Goal: Task Accomplishment & Management: Manage account settings

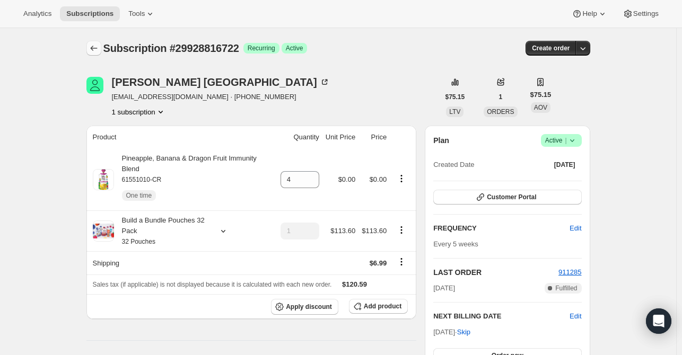
click at [99, 48] on icon "Subscriptions" at bounding box center [94, 48] width 11 height 11
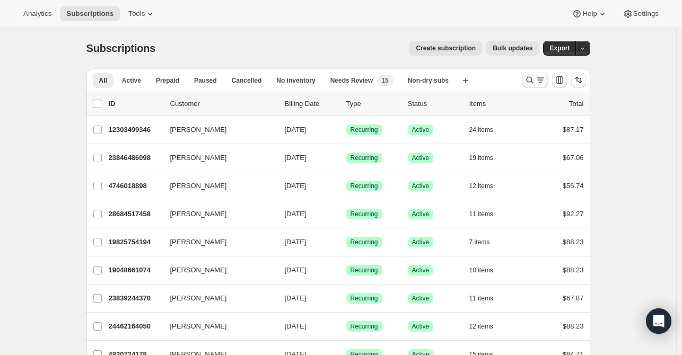
click at [535, 84] on icon "Search and filter results" at bounding box center [530, 80] width 11 height 11
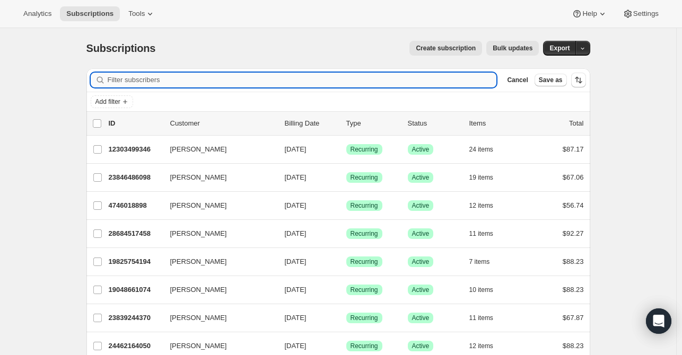
drag, startPoint x: 312, startPoint y: 80, endPoint x: 307, endPoint y: 80, distance: 5.3
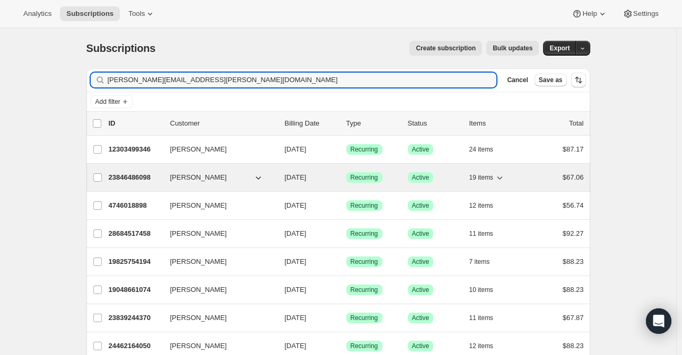
type input "[PERSON_NAME][EMAIL_ADDRESS][PERSON_NAME][DOMAIN_NAME]"
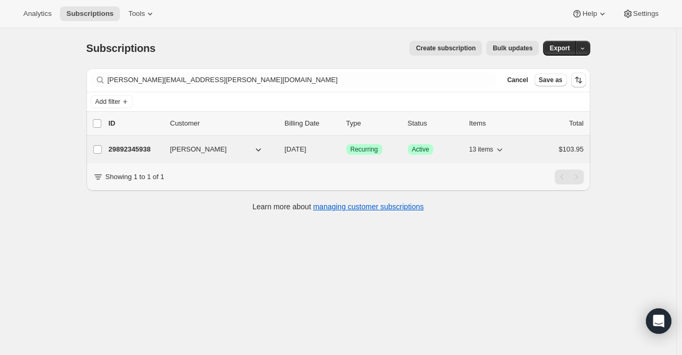
click at [140, 148] on p "29892345938" at bounding box center [135, 149] width 53 height 11
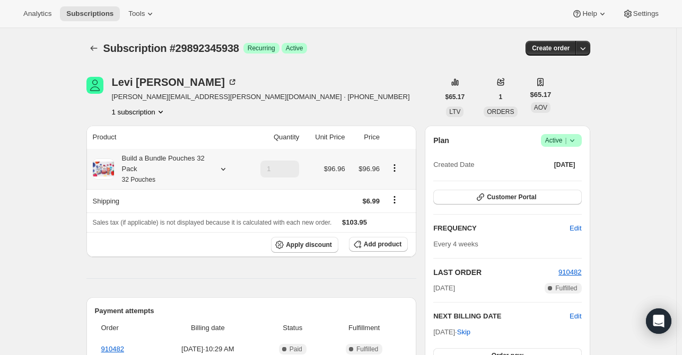
click at [229, 170] on icon at bounding box center [223, 169] width 11 height 11
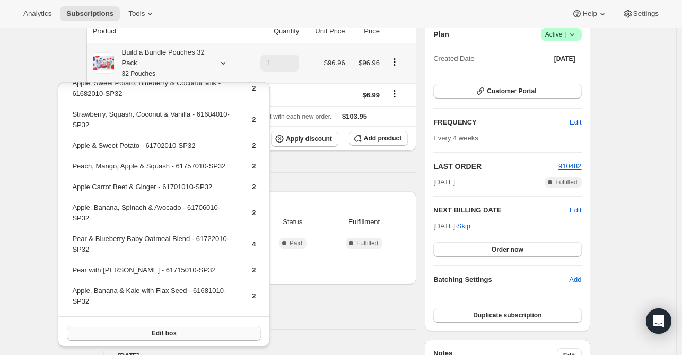
scroll to position [111, 0]
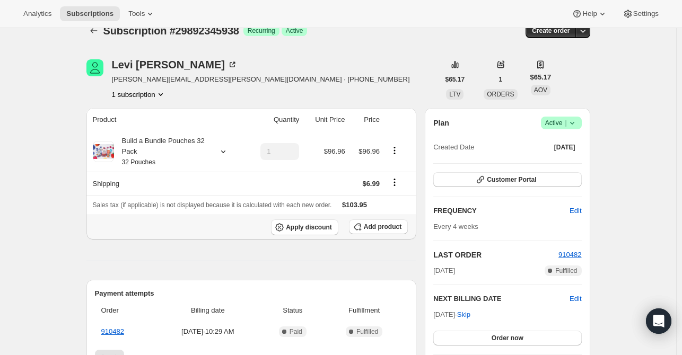
scroll to position [0, 0]
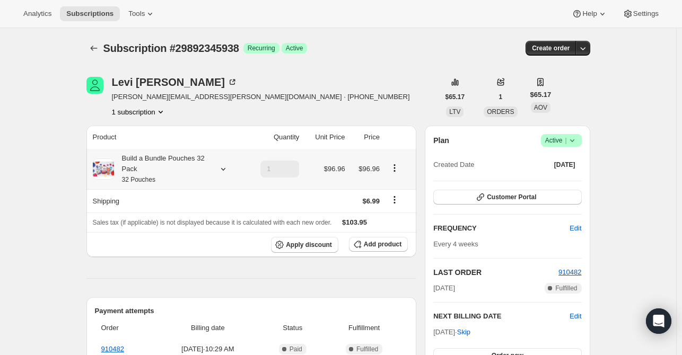
click at [229, 172] on icon at bounding box center [223, 169] width 11 height 11
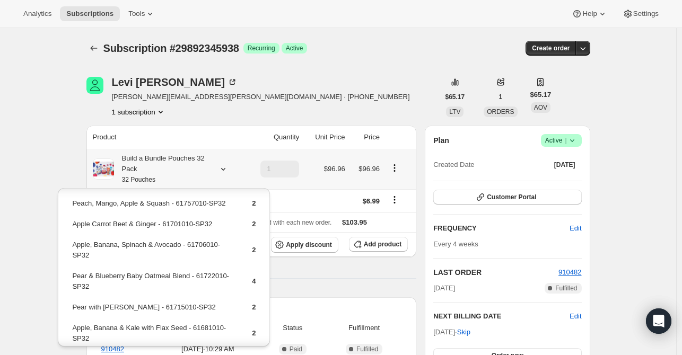
scroll to position [165, 0]
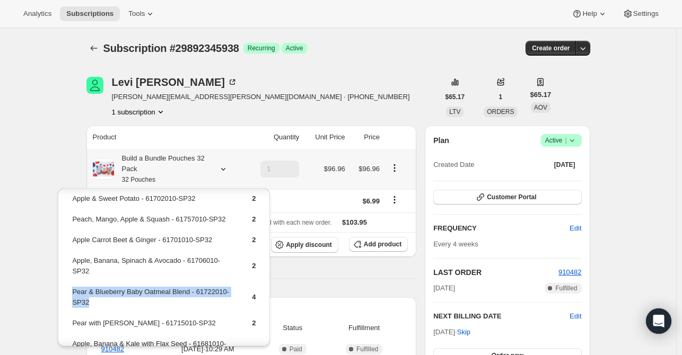
drag, startPoint x: 102, startPoint y: 302, endPoint x: 74, endPoint y: 293, distance: 29.4
click at [74, 293] on td "Pear & Blueberry Baby Oatmeal Blend - 61722010-SP32" at bounding box center [153, 301] width 162 height 30
copy td "Pear & Blueberry Baby Oatmeal Blend - 61722010-SP32"
click at [364, 239] on button "Add product" at bounding box center [378, 244] width 59 height 15
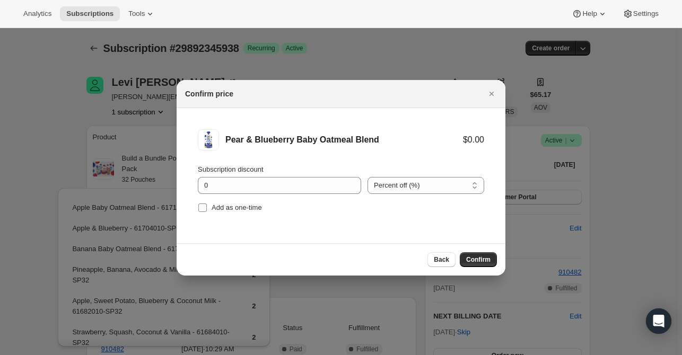
click at [222, 204] on span "Add as one-time" at bounding box center [237, 208] width 50 height 8
click at [207, 204] on input "Add as one-time" at bounding box center [202, 208] width 8 height 8
checkbox input "true"
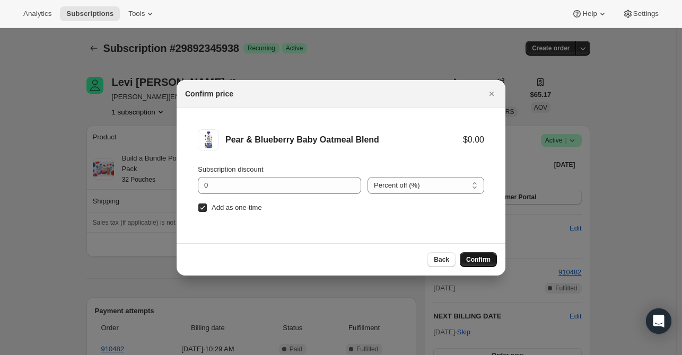
click at [465, 254] on button "Confirm" at bounding box center [478, 260] width 37 height 15
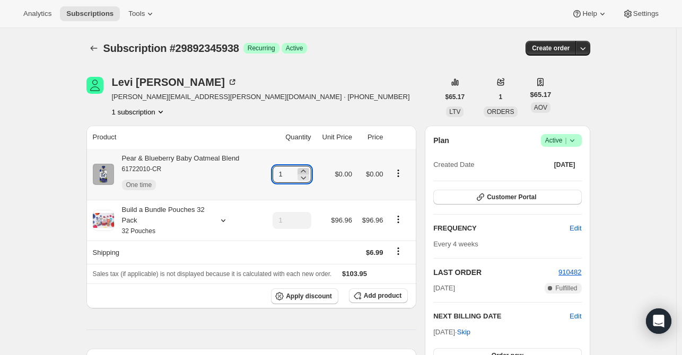
click at [302, 172] on icon at bounding box center [303, 171] width 11 height 11
click at [303, 172] on icon at bounding box center [303, 171] width 11 height 11
type input "3"
